Goal: Obtain resource: Obtain resource

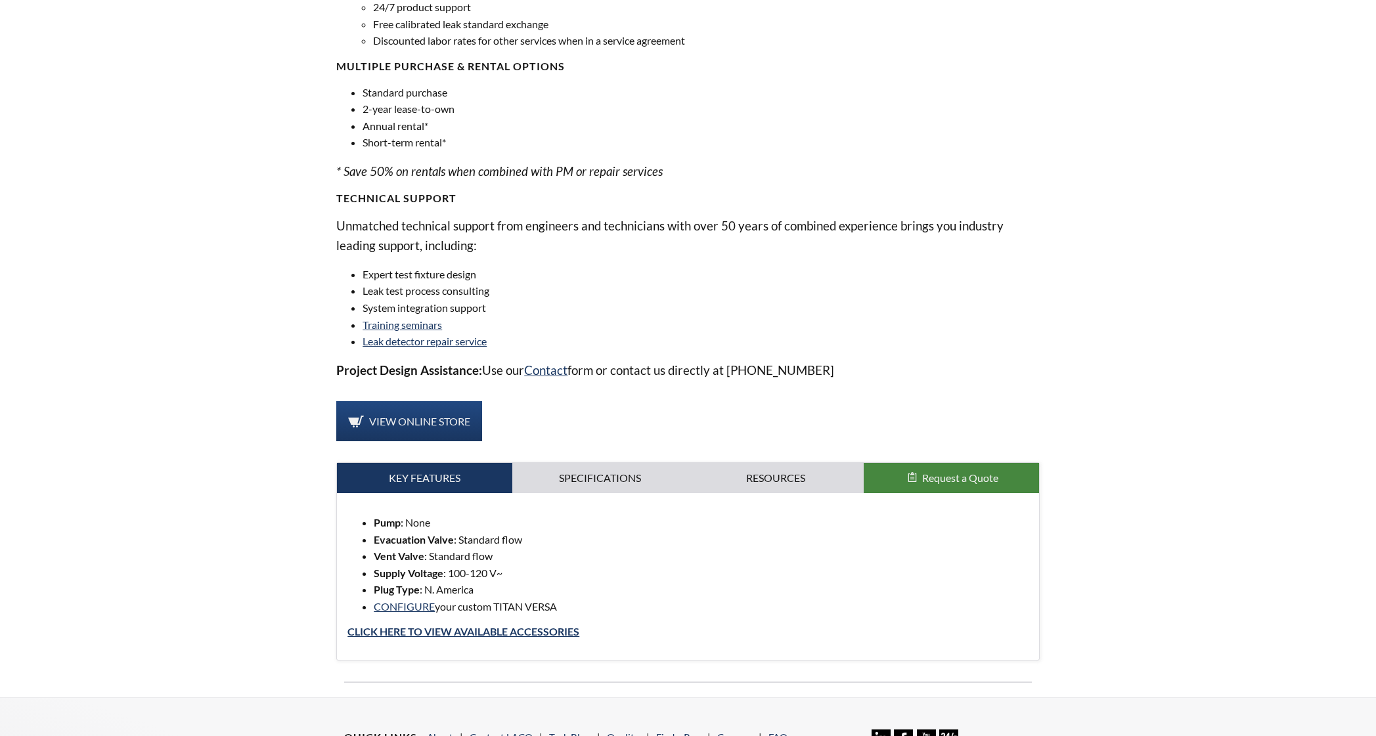
scroll to position [854, 0]
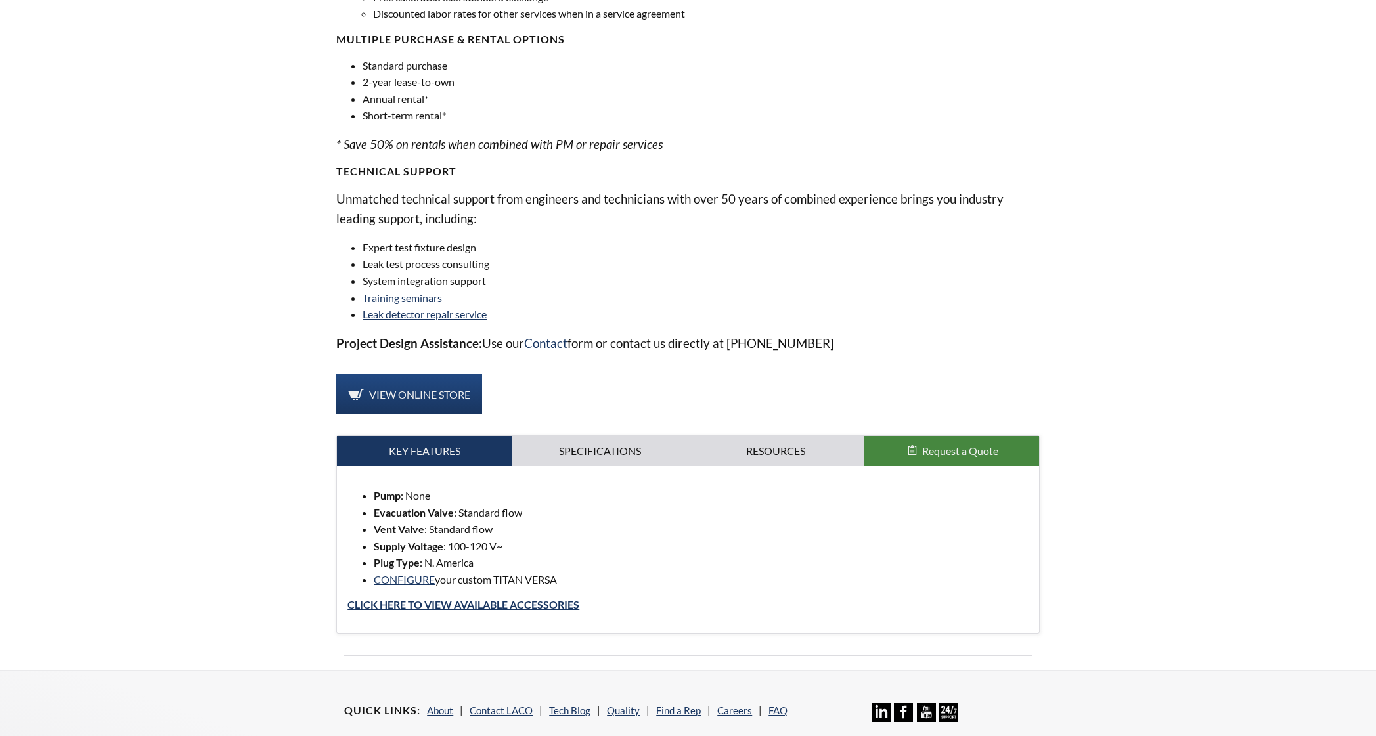
click at [565, 456] on link "Specifications" at bounding box center [599, 451] width 175 height 30
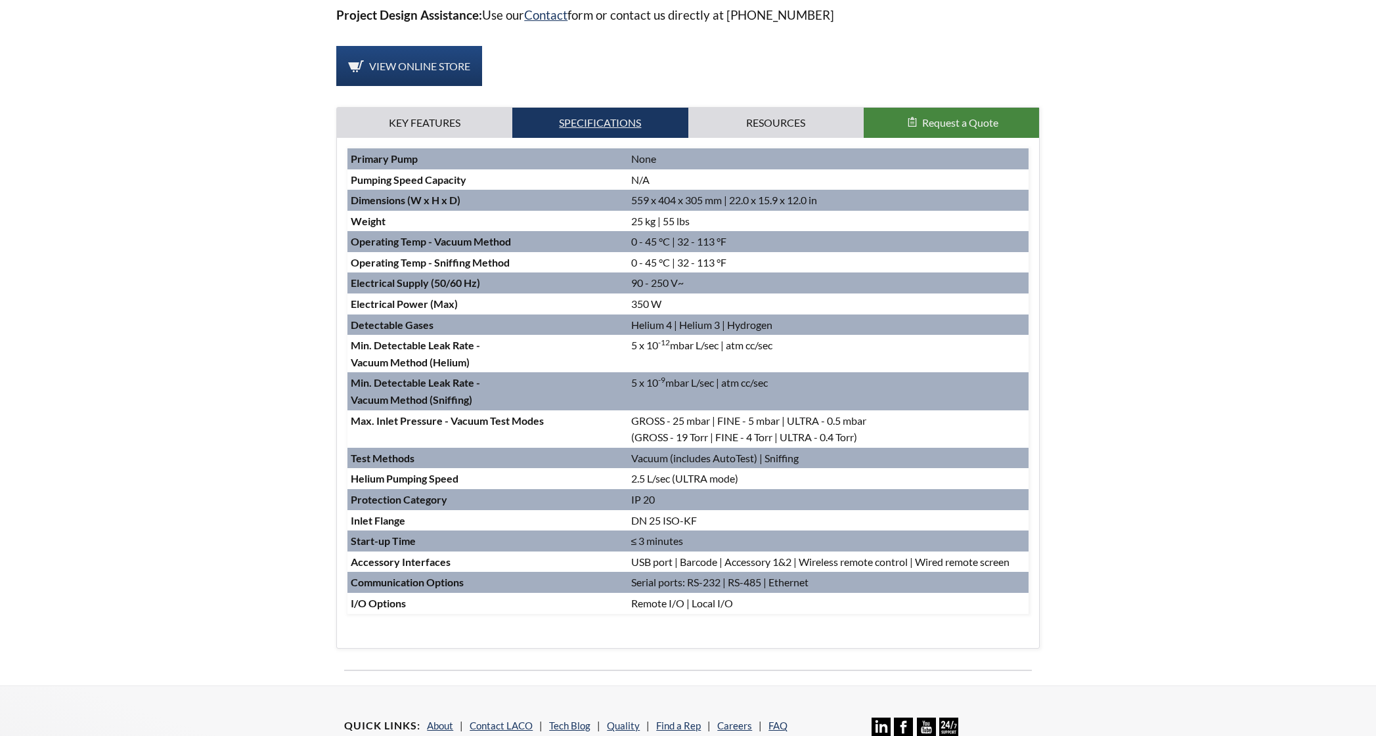
scroll to position [1116, 0]
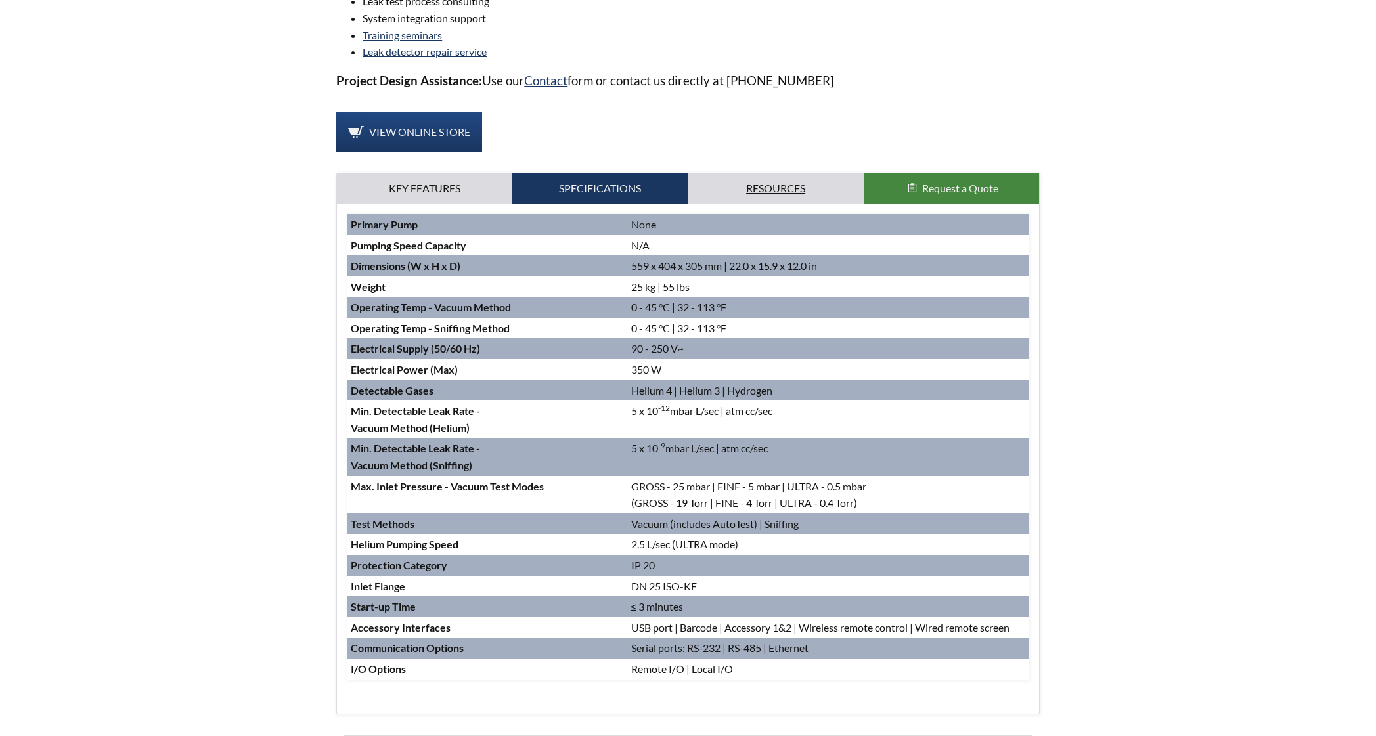
click at [766, 190] on link "Resources" at bounding box center [775, 188] width 175 height 30
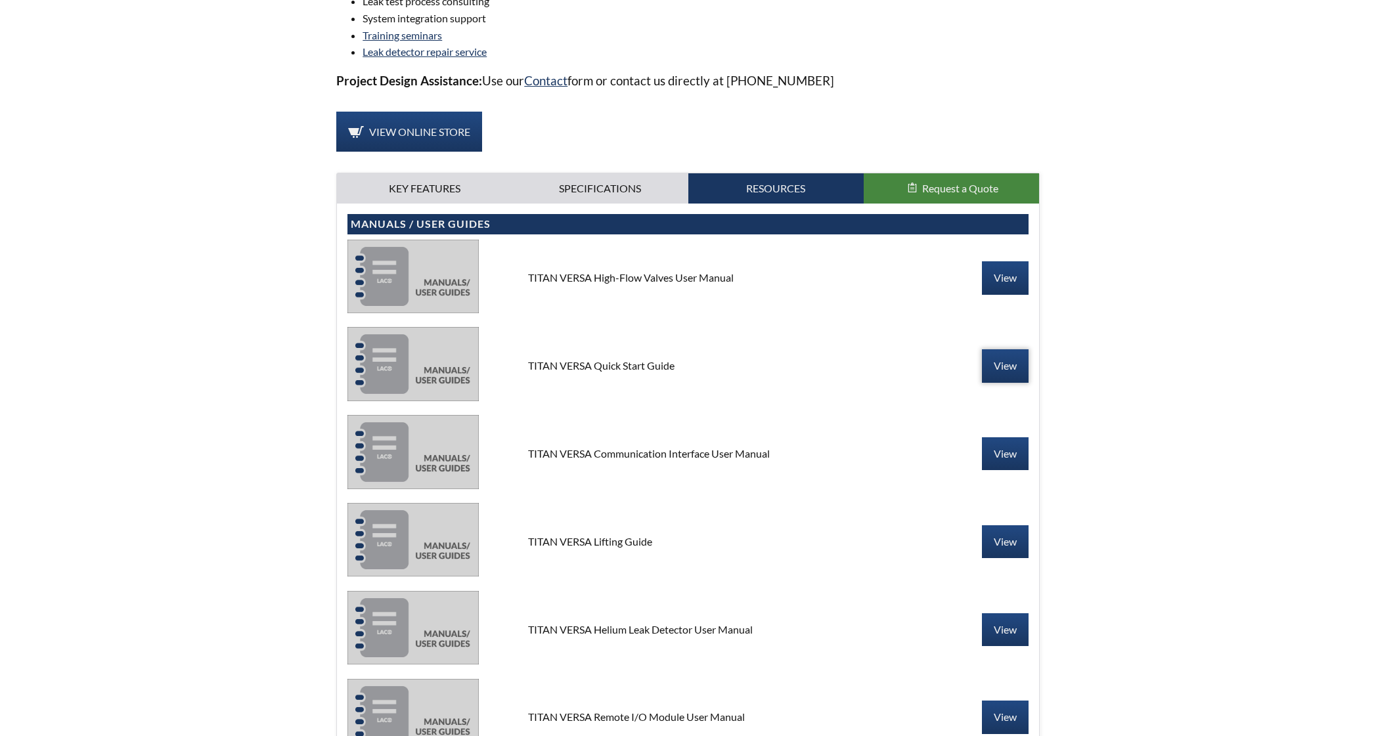
click at [998, 355] on link "View" at bounding box center [1005, 365] width 47 height 33
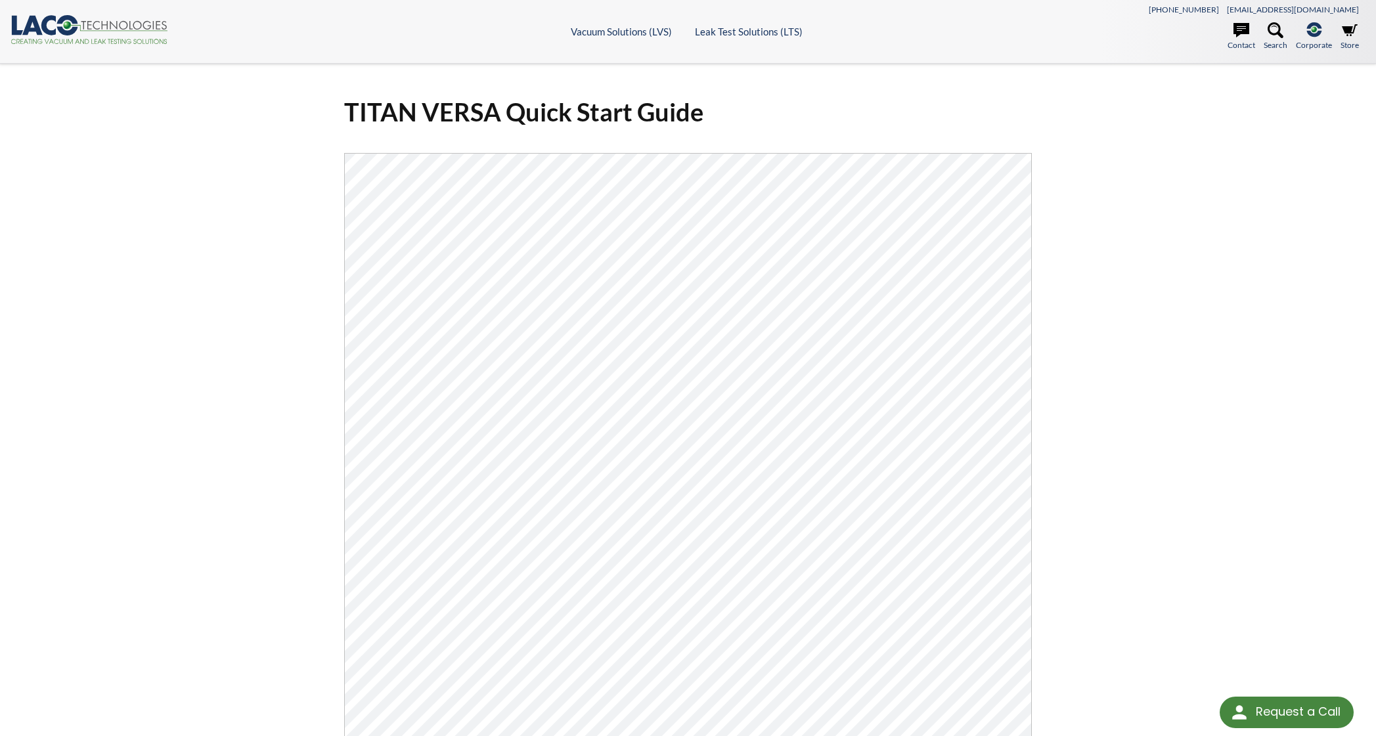
select select "Language Translate Widget"
